Goal: Task Accomplishment & Management: Manage account settings

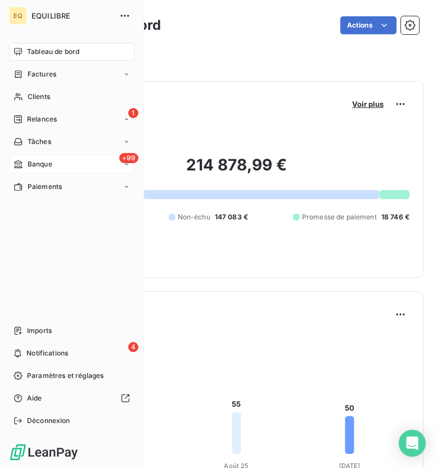
click at [50, 156] on div "+99 Banque" at bounding box center [71, 164] width 125 height 18
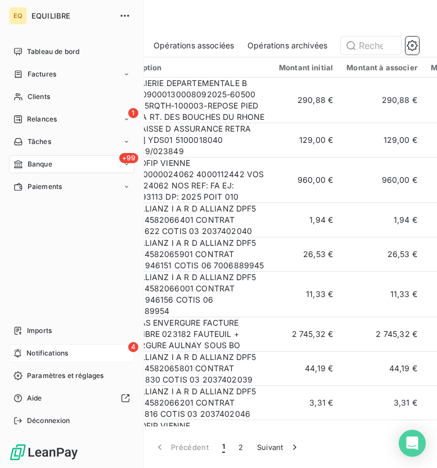
click at [47, 347] on div "4 Notifications" at bounding box center [71, 353] width 125 height 18
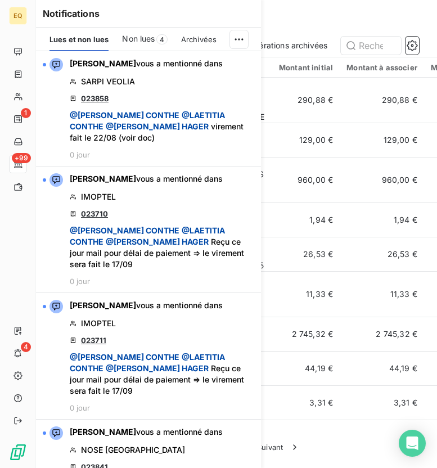
click at [145, 41] on span "Non lues" at bounding box center [138, 38] width 33 height 11
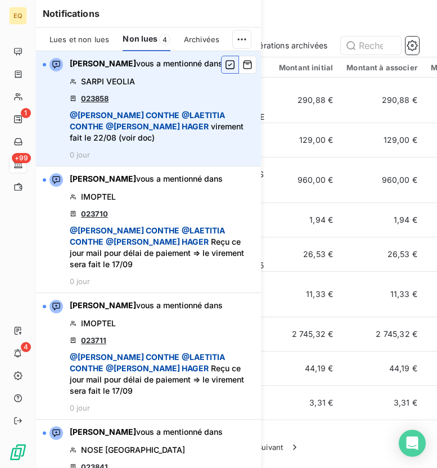
click at [230, 66] on icon "button" at bounding box center [230, 64] width 10 height 11
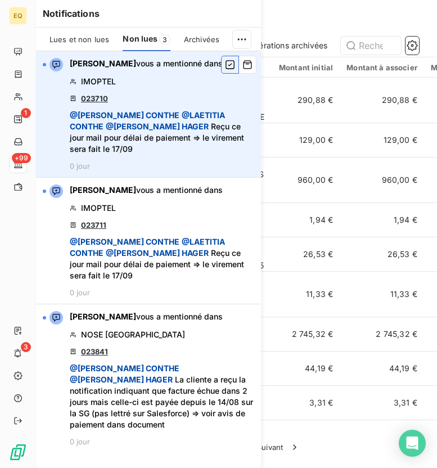
click at [230, 65] on icon "button" at bounding box center [230, 64] width 9 height 9
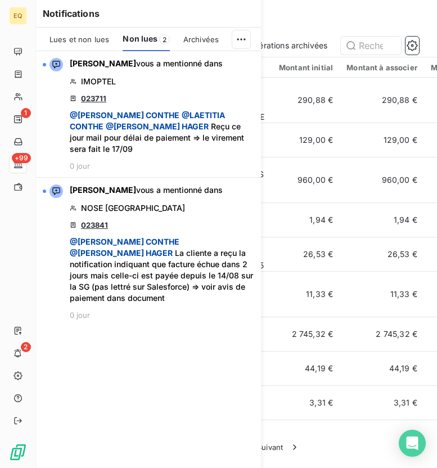
click at [201, 42] on span "Archivées" at bounding box center [200, 39] width 35 height 9
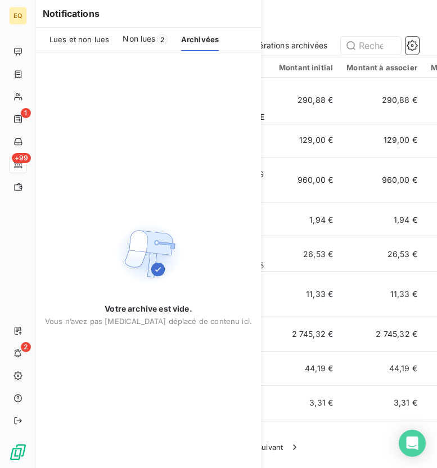
click at [143, 34] on span "Non lues" at bounding box center [139, 38] width 33 height 11
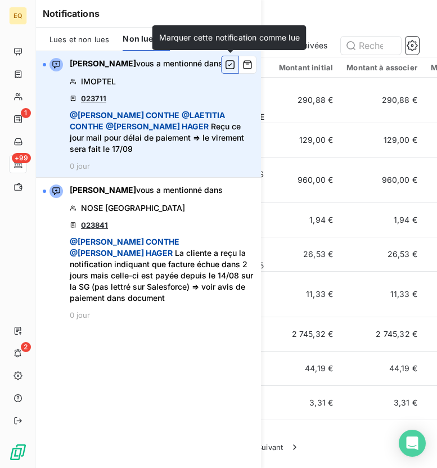
click at [227, 68] on icon "button" at bounding box center [230, 64] width 9 height 9
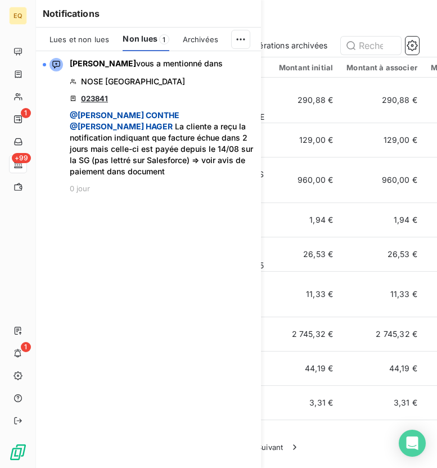
click at [0, 0] on icon "button" at bounding box center [0, 0] width 0 height 0
